Goal: Task Accomplishment & Management: Complete application form

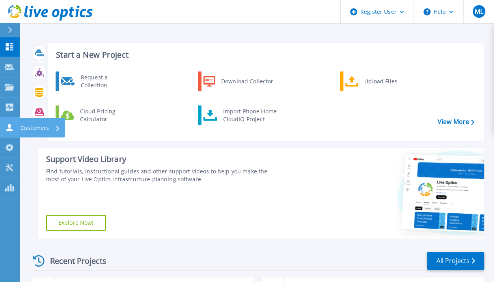
click at [13, 127] on icon at bounding box center [9, 126] width 9 height 7
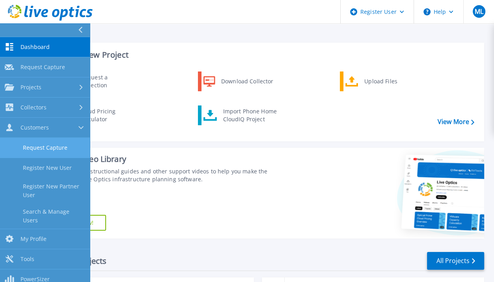
click at [55, 144] on link "Request Capture" at bounding box center [45, 148] width 90 height 20
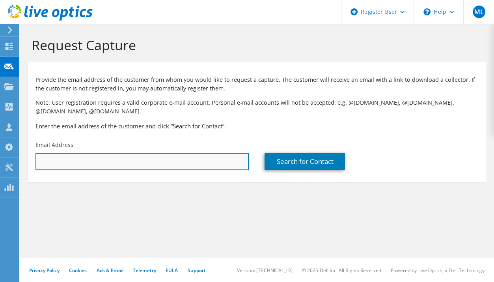
click at [161, 162] on input "text" at bounding box center [142, 161] width 213 height 17
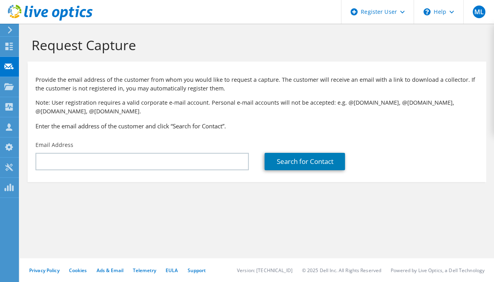
click at [40, 223] on div "Request Capture Provide the email address of the customer from whom you would l…" at bounding box center [257, 153] width 475 height 258
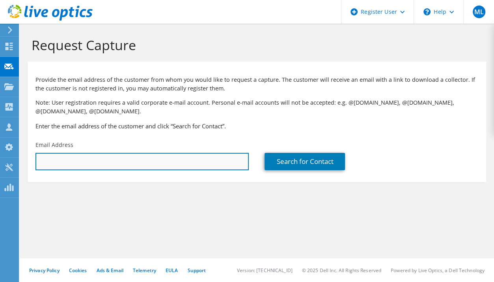
click at [73, 153] on input "text" at bounding box center [142, 161] width 213 height 17
paste input "revans@mtaflint.org"
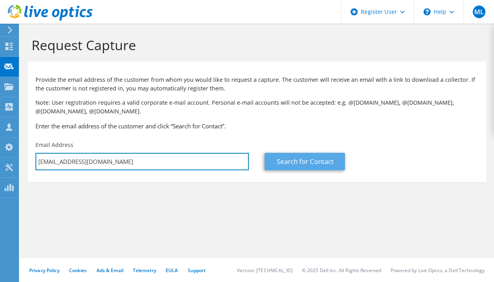
type input "revans@mtaflint.org"
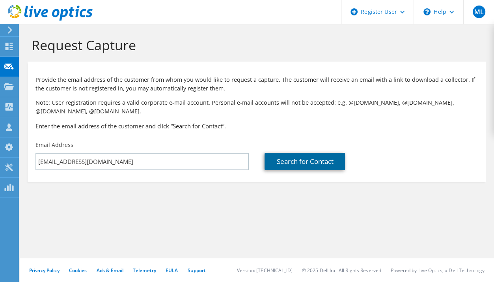
click at [278, 166] on link "Search for Contact" at bounding box center [305, 161] width 80 height 17
type input "FLINT MASS TRANS AUTH, MICHIGAN"
type input "Rod"
type input "Evans"
type input "[GEOGRAPHIC_DATA]"
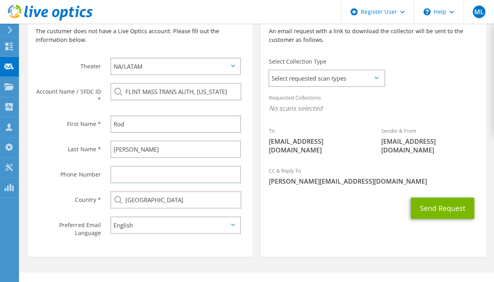
scroll to position [194, 0]
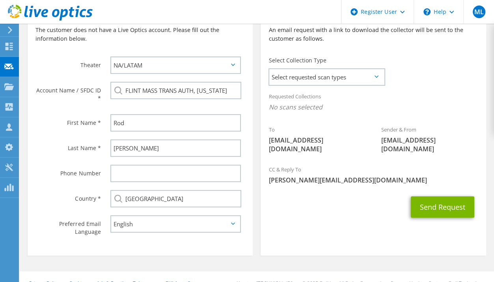
click at [64, 181] on div "Phone Number" at bounding box center [65, 173] width 75 height 24
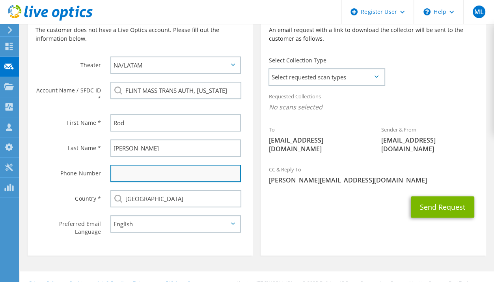
click at [153, 168] on input "text" at bounding box center [175, 173] width 131 height 17
paste input "810) 780-8812"
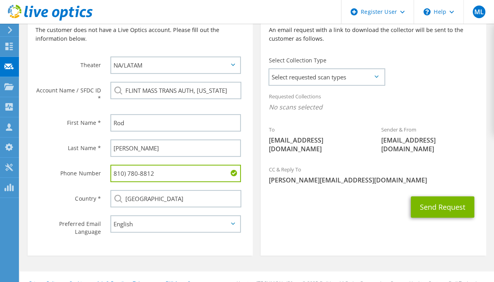
type input "810) 780-8812"
click at [311, 209] on div "Send Request" at bounding box center [373, 206] width 225 height 29
click at [320, 69] on span "Select requested scan types" at bounding box center [326, 77] width 114 height 16
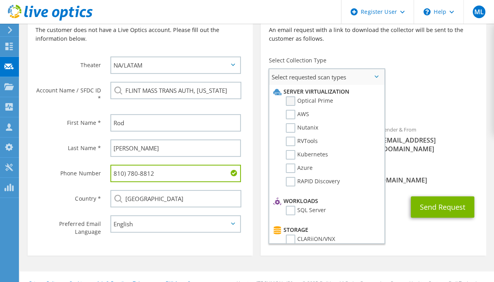
click at [322, 101] on label "Optical Prime" at bounding box center [309, 100] width 47 height 9
click at [0, 0] on input "Optical Prime" at bounding box center [0, 0] width 0 height 0
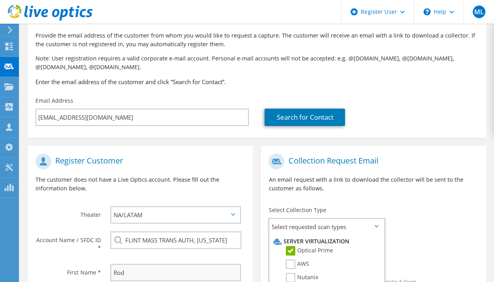
scroll to position [44, 0]
click at [63, 147] on section "Register Customer The customer does not have a Live Optics account. Please fill…" at bounding box center [140, 275] width 225 height 259
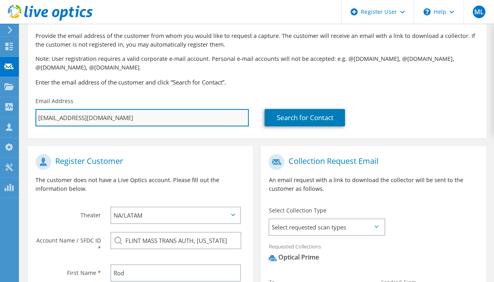
click at [140, 115] on input "revans@mtaflint.org" at bounding box center [142, 117] width 213 height 17
paste input "jgibbo"
type input "jgibbons@mtaflint.org"
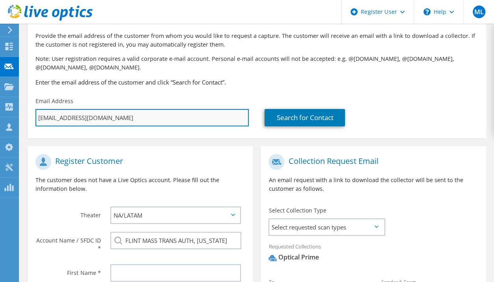
type input "Select"
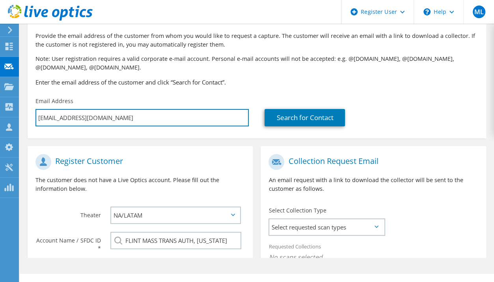
scroll to position [0, 0]
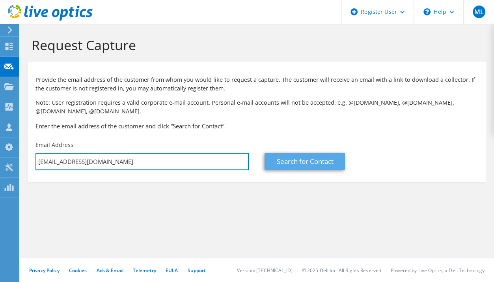
type input "jgibbons@mtaflint.org"
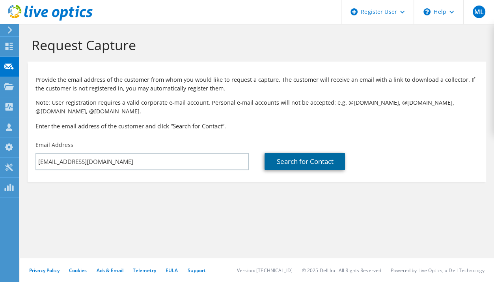
click at [304, 163] on link "Search for Contact" at bounding box center [305, 161] width 80 height 17
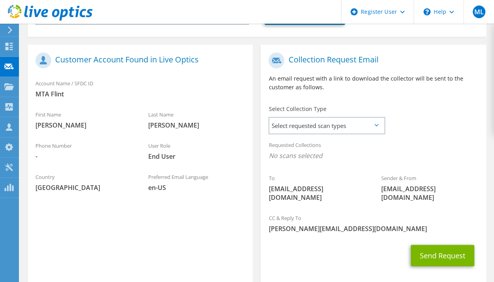
scroll to position [176, 0]
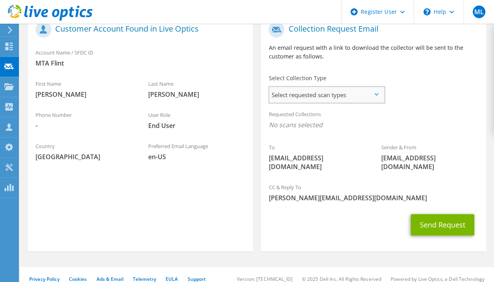
click at [305, 94] on span "Select requested scan types" at bounding box center [326, 95] width 114 height 16
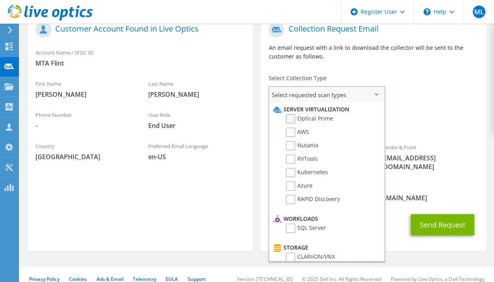
click at [287, 122] on label "Optical Prime" at bounding box center [309, 118] width 47 height 9
click at [0, 0] on input "Optical Prime" at bounding box center [0, 0] width 0 height 0
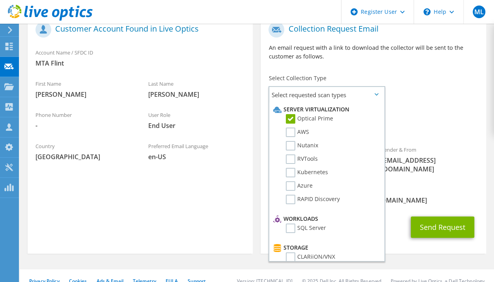
click at [412, 115] on div "Requested Collections No scans selected Optical Prime" at bounding box center [373, 122] width 225 height 32
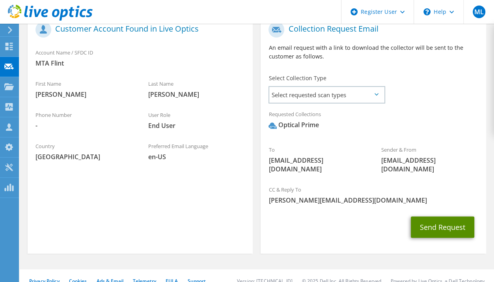
click at [450, 219] on button "Send Request" at bounding box center [443, 226] width 64 height 21
